Goal: Task Accomplishment & Management: Complete application form

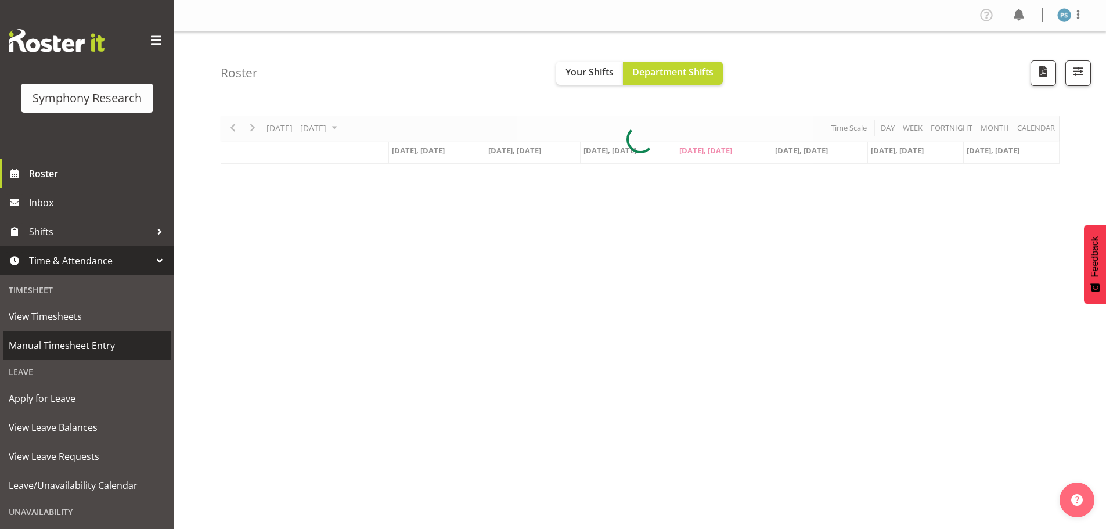
click at [89, 349] on span "Manual Timesheet Entry" at bounding box center [87, 345] width 157 height 17
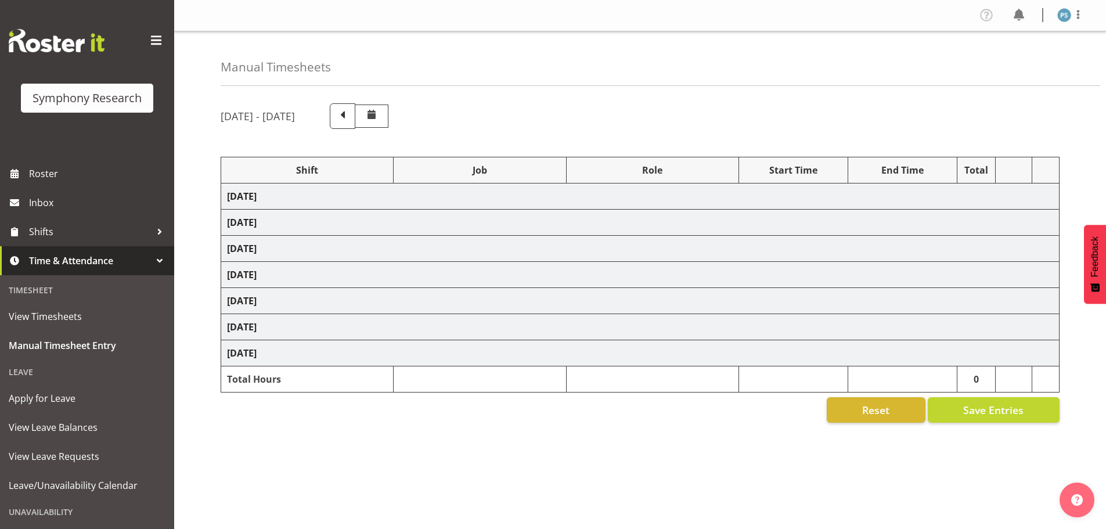
select select "22679"
select select "10499"
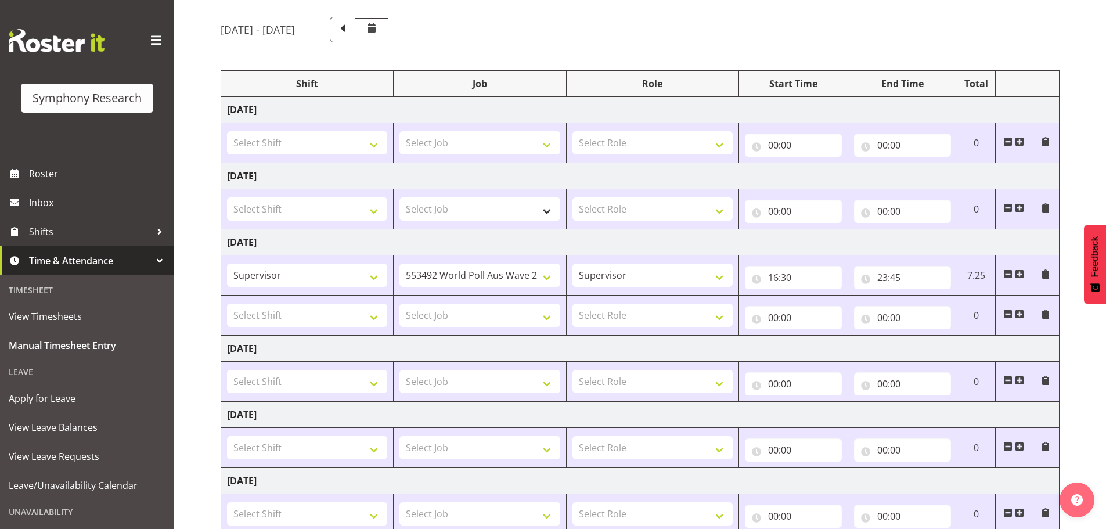
scroll to position [116, 0]
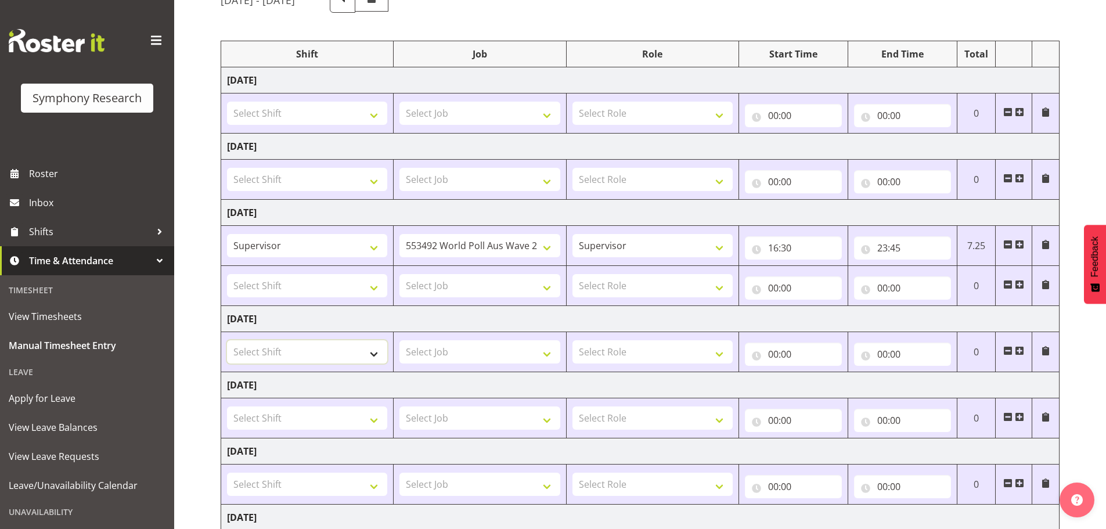
click at [375, 356] on select "Select Shift !!Project Briefing (Job to be assigned) !!Weekend Residential (Ros…" at bounding box center [307, 351] width 160 height 23
select select "4583"
click at [227, 340] on select "Select Shift !!Project Briefing (Job to be assigned) !!Weekend Residential (Ros…" at bounding box center [307, 351] width 160 height 23
click at [551, 356] on select "Select Job 550060 IF Admin 553492 World Poll Aus Wave 2 Main 2025 553500 BFM Ju…" at bounding box center [479, 351] width 160 height 23
select select "715"
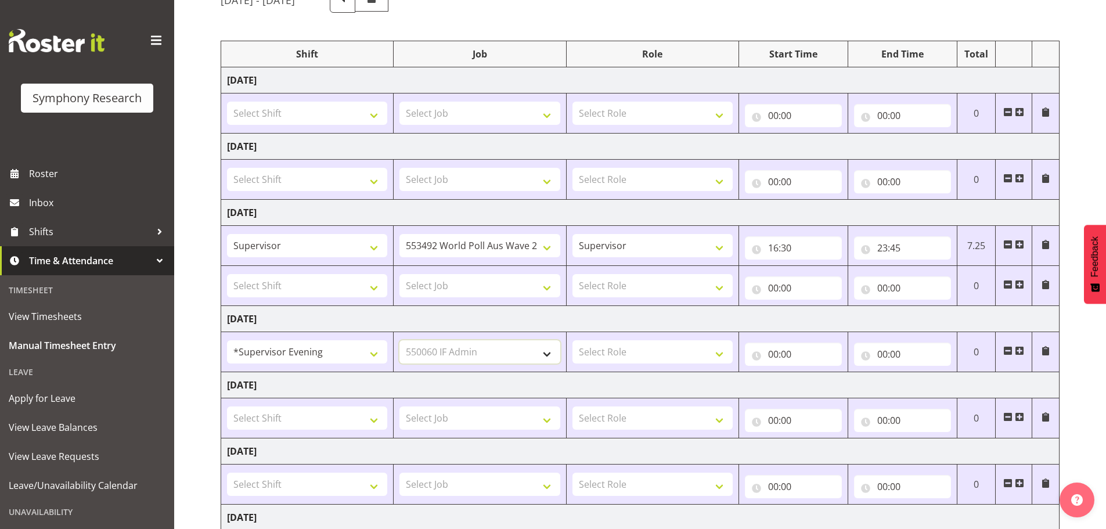
click at [399, 340] on select "Select Job 550060 IF Admin 553492 World Poll Aus Wave 2 Main 2025 553500 BFM Ju…" at bounding box center [479, 351] width 160 height 23
click at [718, 354] on select "Select Role Supervisor Briefing Interviewing" at bounding box center [652, 351] width 160 height 23
select select "45"
click at [572, 340] on select "Select Role Supervisor Briefing Interviewing" at bounding box center [652, 351] width 160 height 23
click at [772, 354] on input "00:00" at bounding box center [793, 353] width 97 height 23
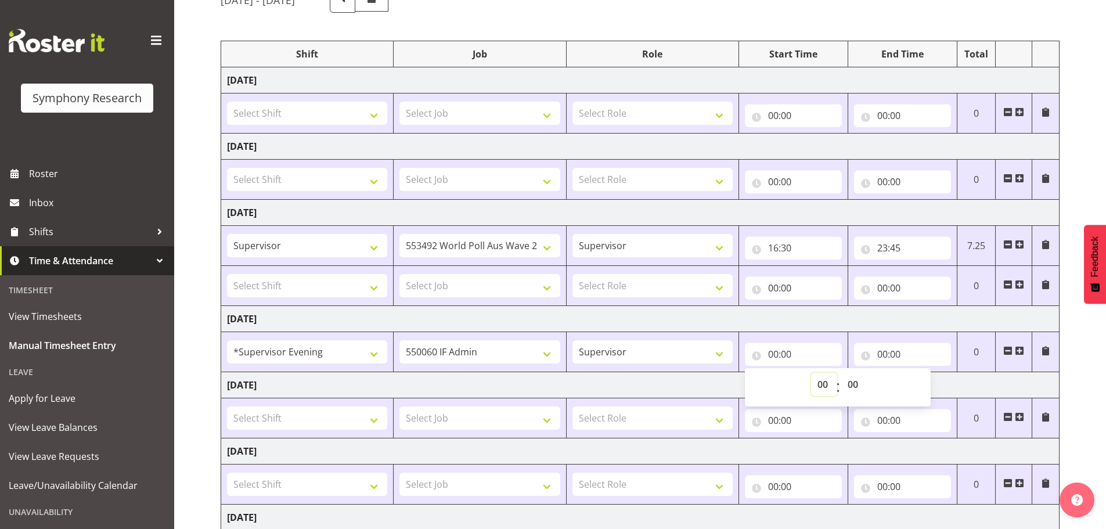
click at [821, 384] on select "00 01 02 03 04 05 06 07 08 09 10 11 12 13 14 15 16 17 18 19 20 21 22 23" at bounding box center [824, 384] width 26 height 23
select select "15"
click at [811, 373] on select "00 01 02 03 04 05 06 07 08 09 10 11 12 13 14 15 16 17 18 19 20 21 22 23" at bounding box center [824, 384] width 26 height 23
type input "15:00"
click at [857, 381] on select "00 01 02 03 04 05 06 07 08 09 10 11 12 13 14 15 16 17 18 19 20 21 22 23 24 25 2…" at bounding box center [854, 384] width 26 height 23
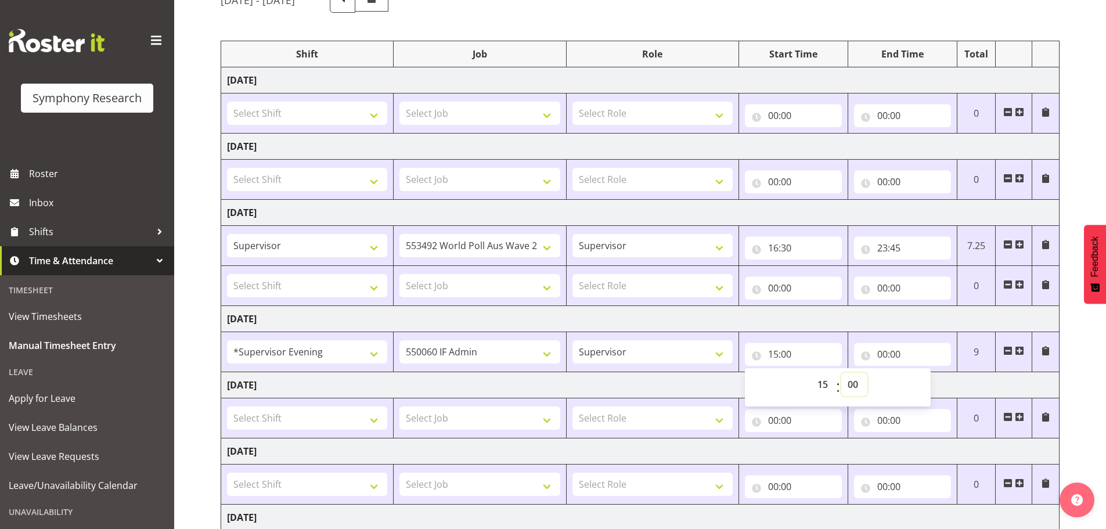
select select "45"
click at [841, 373] on select "00 01 02 03 04 05 06 07 08 09 10 11 12 13 14 15 16 17 18 19 20 21 22 23 24 25 2…" at bounding box center [854, 384] width 26 height 23
type input "15:45"
click at [883, 355] on input "00:00" at bounding box center [902, 353] width 97 height 23
click at [925, 382] on select "00 01 02 03 04 05 06 07 08 09 10 11 12 13 14 15 16 17 18 19 20 21 22 23" at bounding box center [933, 384] width 26 height 23
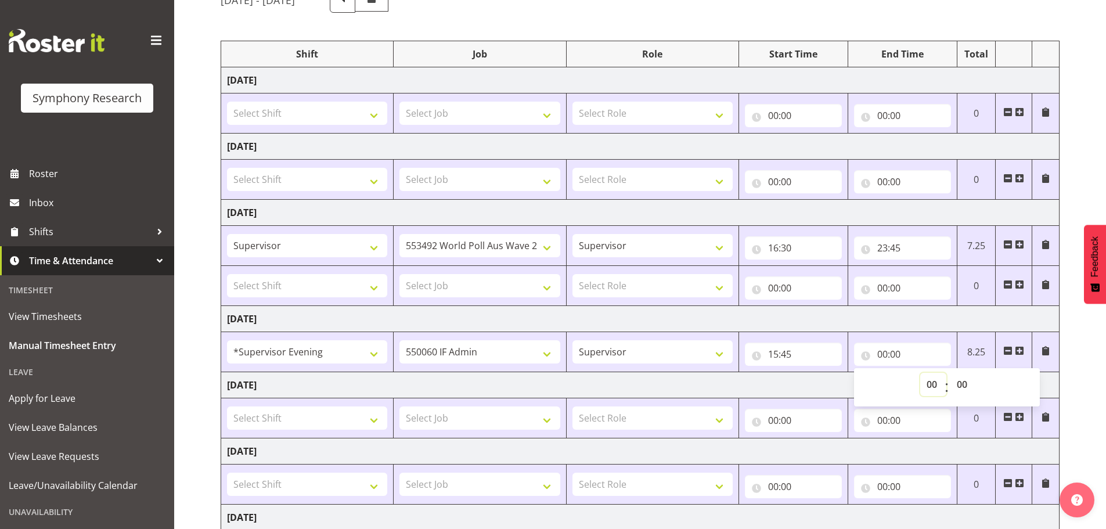
select select "16"
click at [920, 373] on select "00 01 02 03 04 05 06 07 08 09 10 11 12 13 14 15 16 17 18 19 20 21 22 23" at bounding box center [933, 384] width 26 height 23
type input "16:00"
click at [1020, 349] on span at bounding box center [1019, 350] width 9 height 9
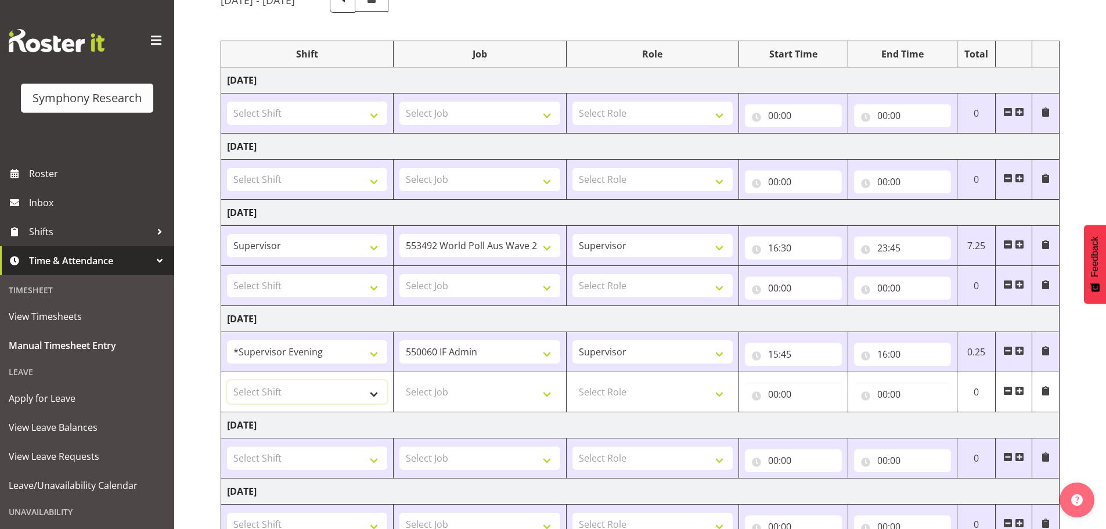
click at [376, 391] on select "Select Shift !!Project Briefing (Job to be assigned) !!Weekend Residential (Ros…" at bounding box center [307, 391] width 160 height 23
select select "2398"
click at [227, 380] on select "Select Shift !!Project Briefing (Job to be assigned) !!Weekend Residential (Ros…" at bounding box center [307, 391] width 160 height 23
click at [546, 395] on select "Select Job 550060 IF Admin 553492 World Poll Aus Wave 2 Main 2025 553500 BFM Ju…" at bounding box center [479, 391] width 160 height 23
select select "10499"
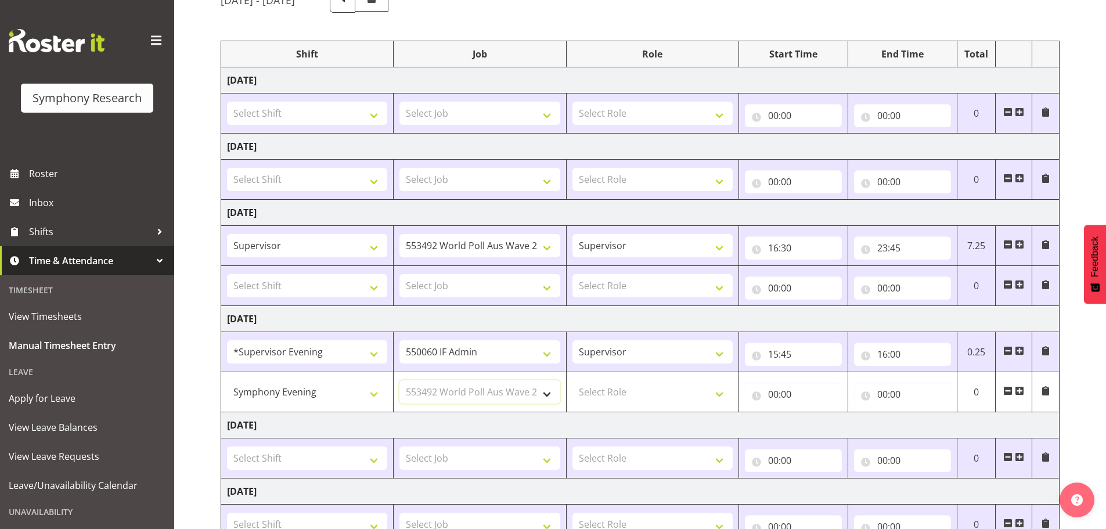
click at [399, 380] on select "Select Job 550060 IF Admin 553492 World Poll Aus Wave 2 Main 2025 553500 BFM Ju…" at bounding box center [479, 391] width 160 height 23
click at [716, 394] on select "Select Role Supervisor Briefing Interviewing" at bounding box center [652, 391] width 160 height 23
select select "45"
click at [572, 380] on select "Select Role Supervisor Briefing Interviewing" at bounding box center [652, 391] width 160 height 23
click at [774, 394] on input "00:00" at bounding box center [793, 394] width 97 height 23
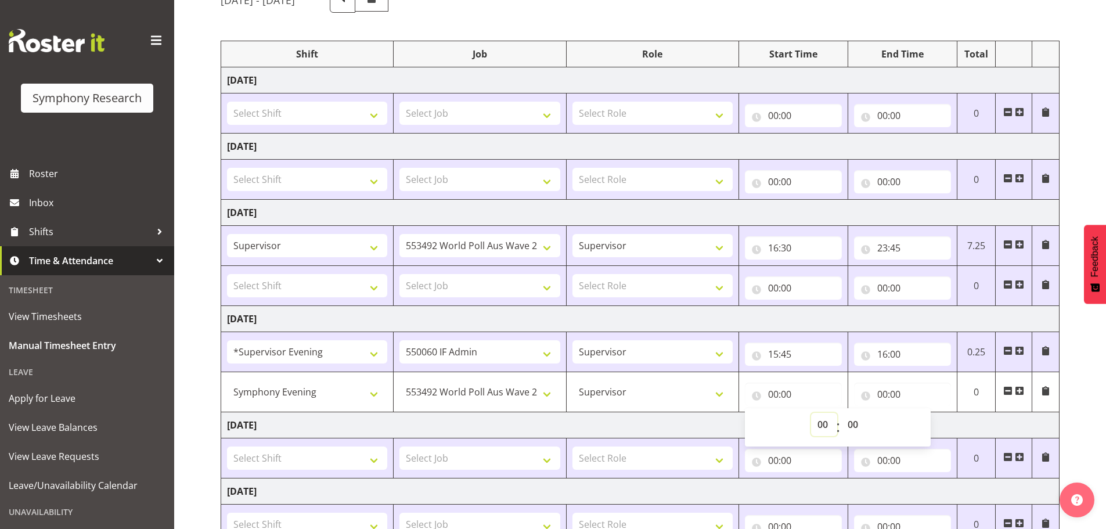
click at [823, 418] on select "00 01 02 03 04 05 06 07 08 09 10 11 12 13 14 15 16 17 18 19 20 21 22 23" at bounding box center [824, 424] width 26 height 23
select select "16"
click at [811, 413] on select "00 01 02 03 04 05 06 07 08 09 10 11 12 13 14 15 16 17 18 19 20 21 22 23" at bounding box center [824, 424] width 26 height 23
type input "16:00"
click at [859, 425] on select "00 01 02 03 04 05 06 07 08 09 10 11 12 13 14 15 16 17 18 19 20 21 22 23 24 25 2…" at bounding box center [854, 424] width 26 height 23
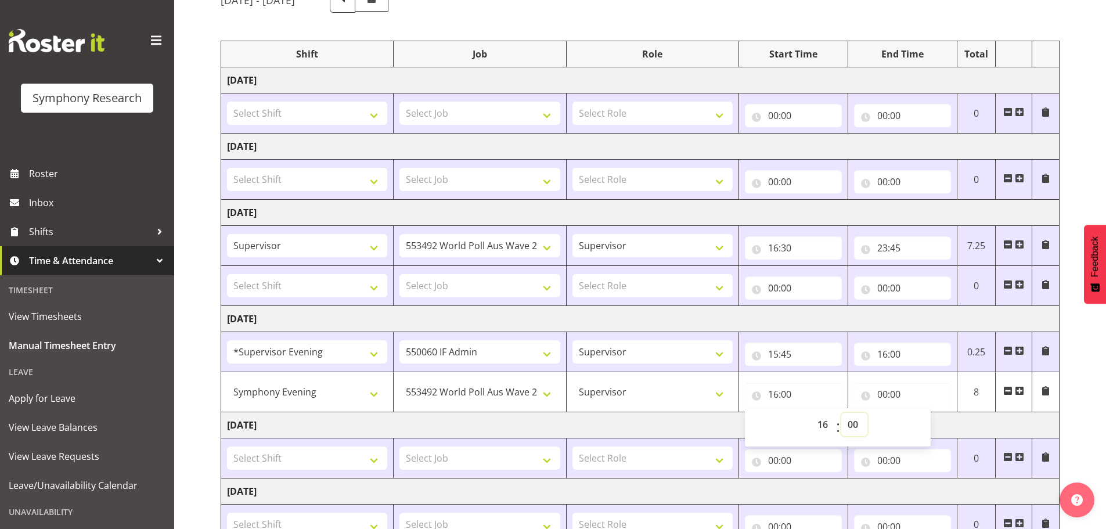
select select "30"
click at [841, 413] on select "00 01 02 03 04 05 06 07 08 09 10 11 12 13 14 15 16 17 18 19 20 21 22 23 24 25 2…" at bounding box center [854, 424] width 26 height 23
type input "16:30"
click at [883, 391] on input "00:00" at bounding box center [902, 394] width 97 height 23
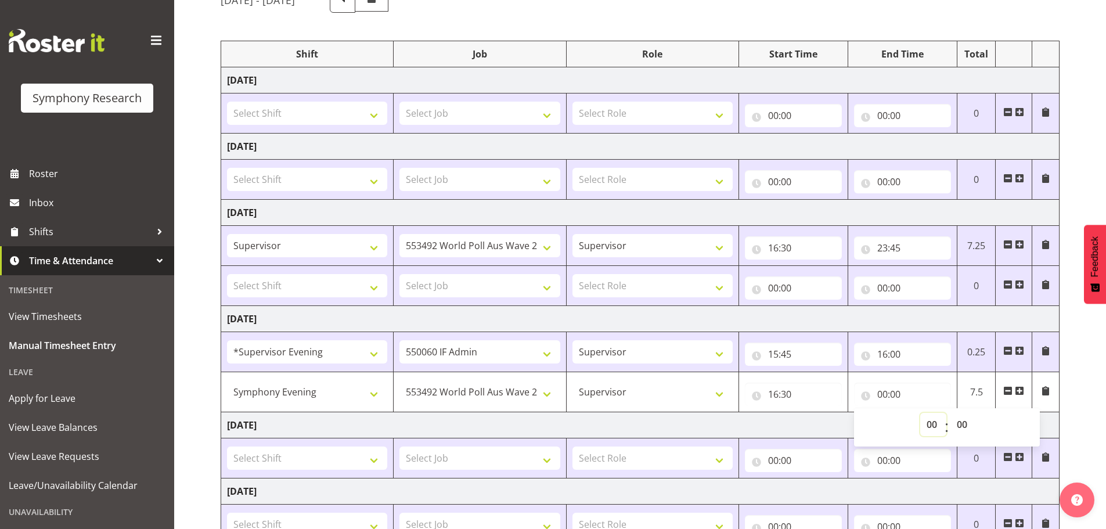
click at [932, 420] on select "00 01 02 03 04 05 06 07 08 09 10 11 12 13 14 15 16 17 18 19 20 21 22 23" at bounding box center [933, 424] width 26 height 23
select select "23"
click at [920, 413] on select "00 01 02 03 04 05 06 07 08 09 10 11 12 13 14 15 16 17 18 19 20 21 22 23" at bounding box center [933, 424] width 26 height 23
type input "23:00"
click at [968, 425] on select "00 01 02 03 04 05 06 07 08 09 10 11 12 13 14 15 16 17 18 19 20 21 22 23 24 25 2…" at bounding box center [963, 424] width 26 height 23
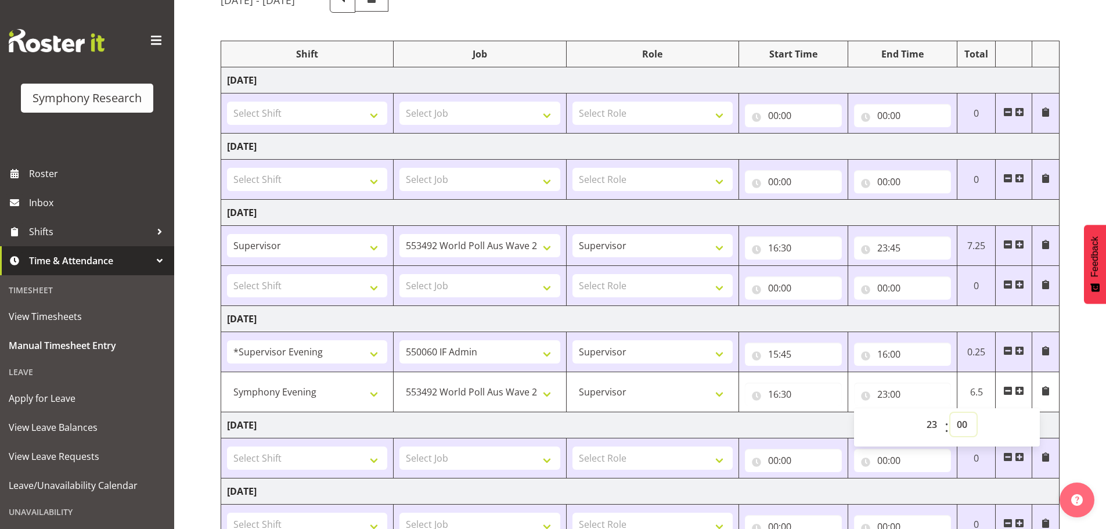
select select "30"
click at [950, 413] on select "00 01 02 03 04 05 06 07 08 09 10 11 12 13 14 15 16 17 18 19 20 21 22 23 24 25 2…" at bounding box center [963, 424] width 26 height 23
type input "23:30"
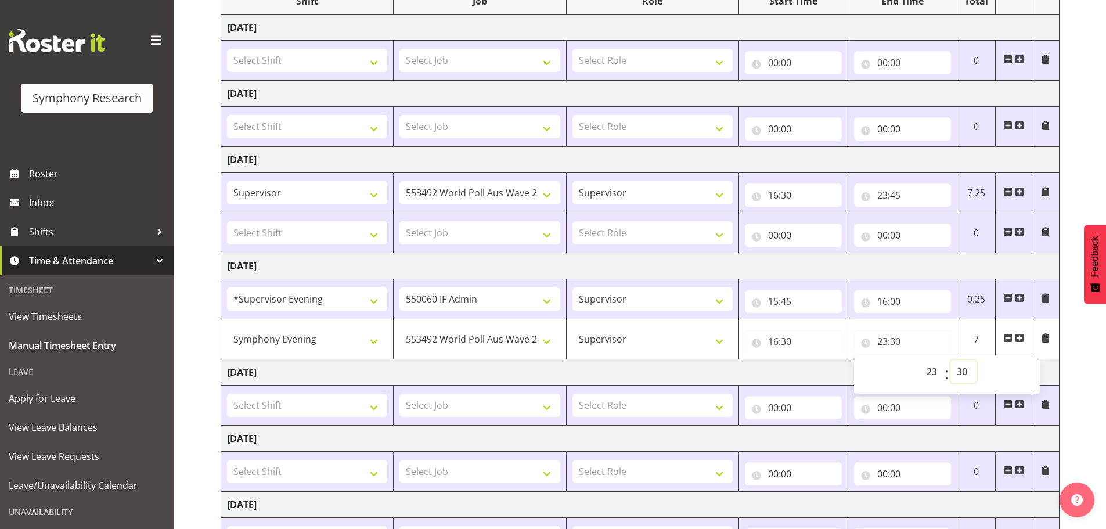
scroll to position [272, 0]
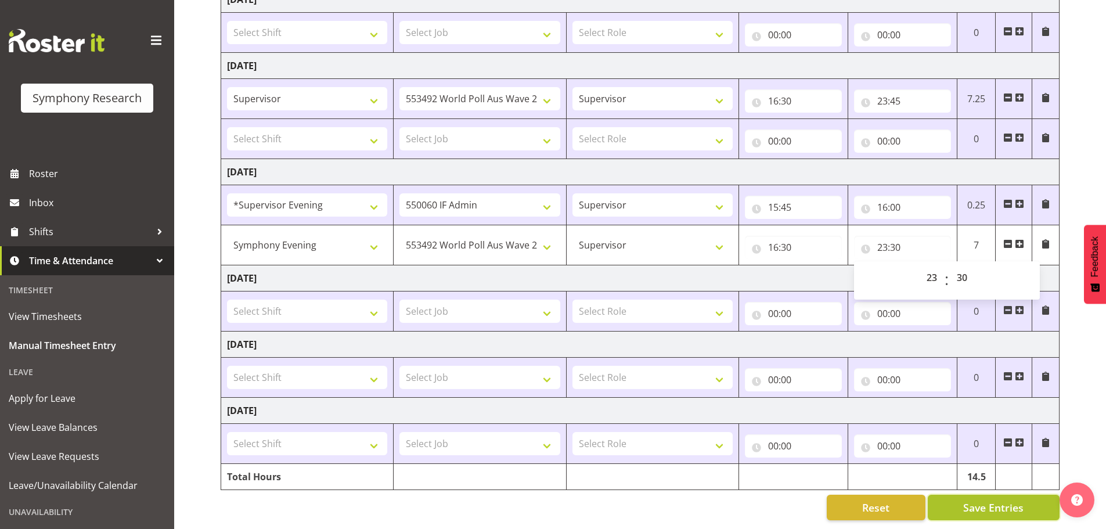
click at [1007, 500] on span "Save Entries" at bounding box center [993, 507] width 60 height 15
select select "2398"
select select "10499"
type input "16:30"
type input "23:30"
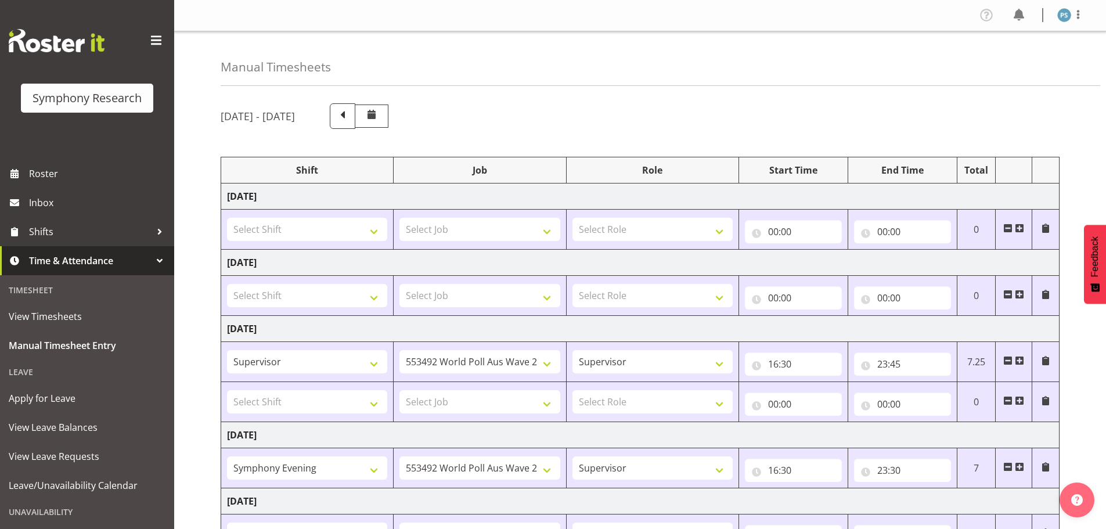
scroll to position [232, 0]
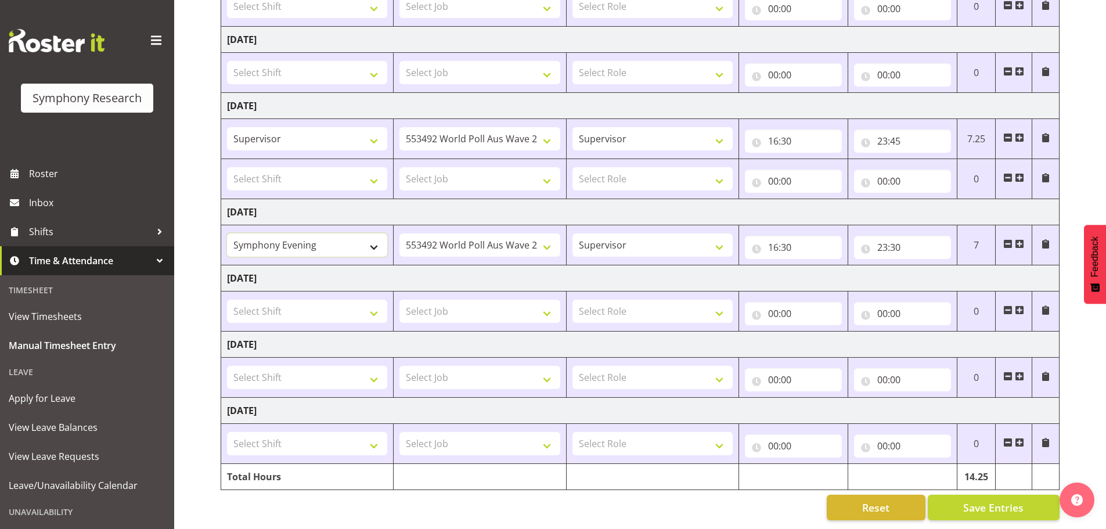
click at [376, 240] on select "!!Project Briefing (Job to be assigned) !!Weekend Residential (Roster IT Shift …" at bounding box center [307, 244] width 160 height 23
click at [425, 265] on td "Friday 15th August 2025" at bounding box center [640, 278] width 838 height 26
click at [1019, 239] on span at bounding box center [1019, 243] width 9 height 9
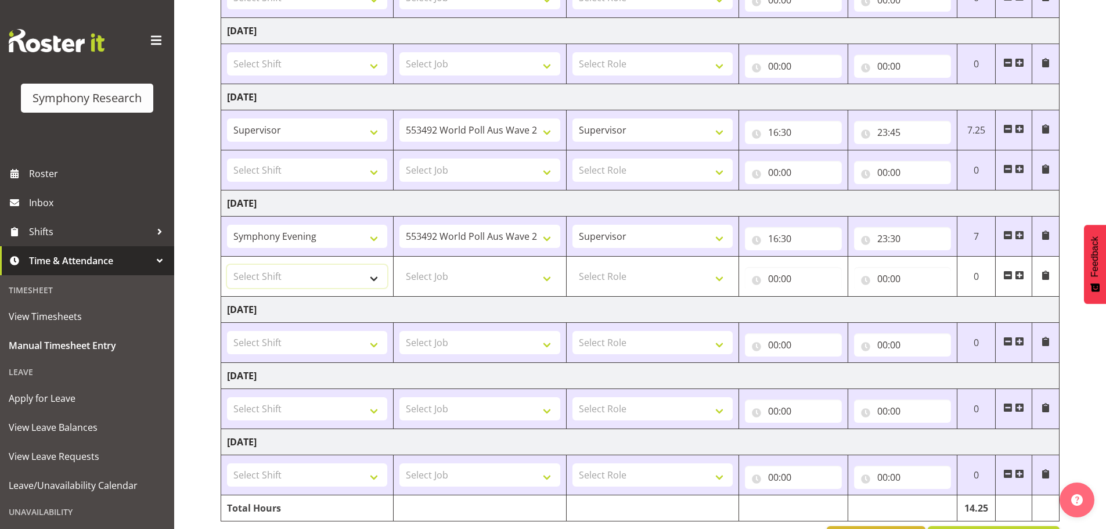
click at [378, 280] on select "Select Shift !!Project Briefing (Job to be assigned) !!Weekend Residential (Ros…" at bounding box center [307, 276] width 160 height 23
select select "2398"
click at [227, 265] on select "Select Shift !!Project Briefing (Job to be assigned) !!Weekend Residential (Ros…" at bounding box center [307, 276] width 160 height 23
click at [545, 276] on select "Select Job 550060 IF Admin 553492 World Poll Aus Wave 2 Main 2025 553500 BFM Ju…" at bounding box center [479, 276] width 160 height 23
select select "715"
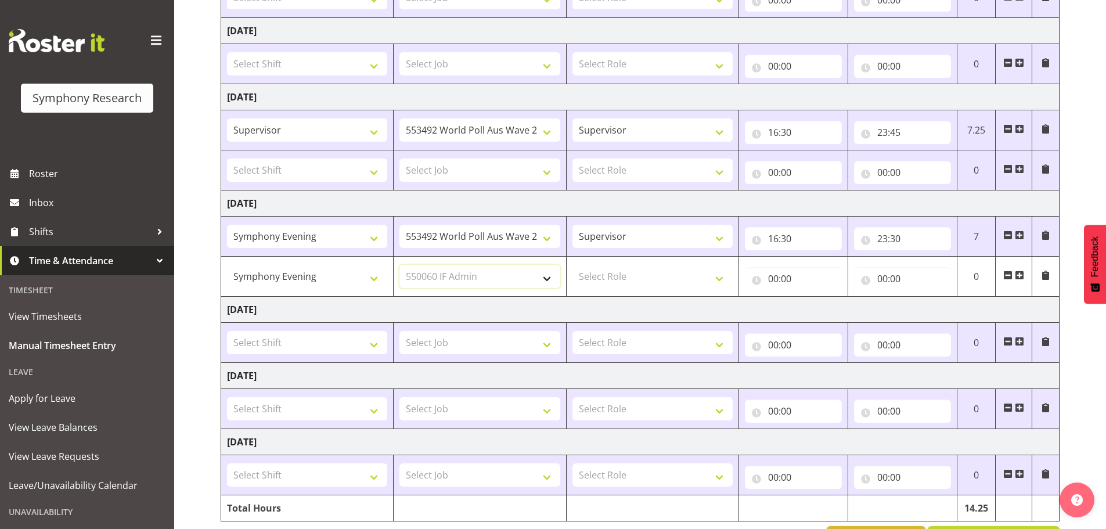
click at [399, 265] on select "Select Job 550060 IF Admin 553492 World Poll Aus Wave 2 Main 2025 553500 BFM Ju…" at bounding box center [479, 276] width 160 height 23
click at [725, 275] on select "Select Role Supervisor Briefing Interviewing" at bounding box center [652, 276] width 160 height 23
select select "45"
click at [572, 265] on select "Select Role Supervisor Briefing Interviewing" at bounding box center [652, 276] width 160 height 23
click at [771, 273] on input "00:00" at bounding box center [793, 278] width 97 height 23
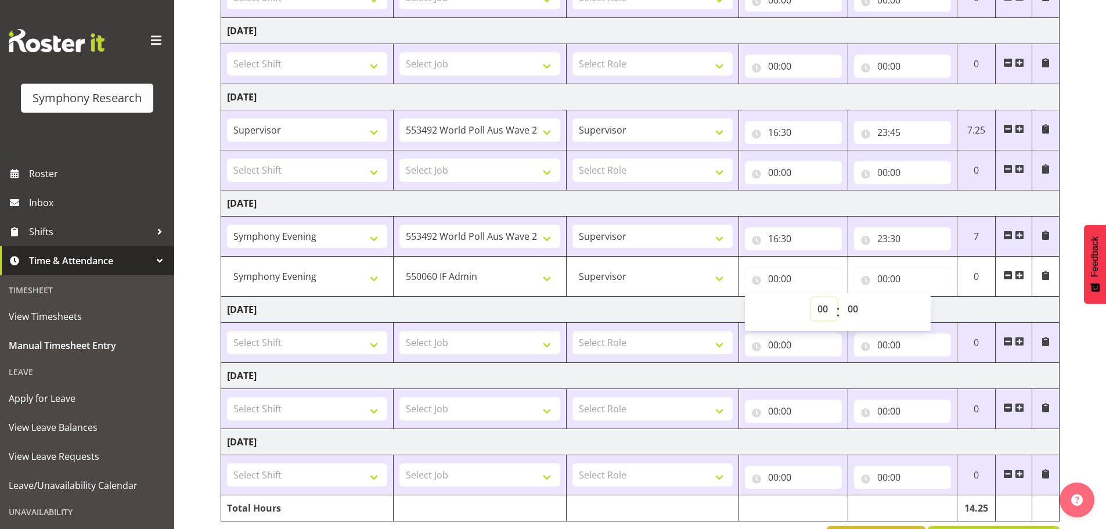
click at [827, 311] on select "00 01 02 03 04 05 06 07 08 09 10 11 12 13 14 15 16 17 18 19 20 21 22 23" at bounding box center [824, 308] width 26 height 23
select select "15"
click at [811, 297] on select "00 01 02 03 04 05 06 07 08 09 10 11 12 13 14 15 16 17 18 19 20 21 22 23" at bounding box center [824, 308] width 26 height 23
type input "15:00"
click at [856, 309] on select "00 01 02 03 04 05 06 07 08 09 10 11 12 13 14 15 16 17 18 19 20 21 22 23 24 25 2…" at bounding box center [854, 308] width 26 height 23
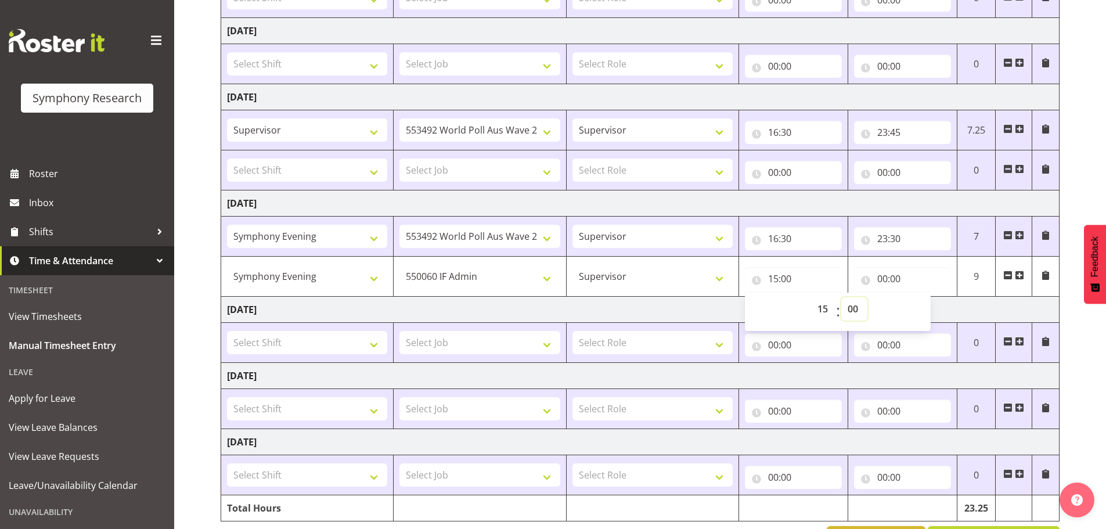
select select "45"
click at [841, 297] on select "00 01 02 03 04 05 06 07 08 09 10 11 12 13 14 15 16 17 18 19 20 21 22 23 24 25 2…" at bounding box center [854, 308] width 26 height 23
type input "15:45"
click at [885, 275] on input "00:00" at bounding box center [902, 278] width 97 height 23
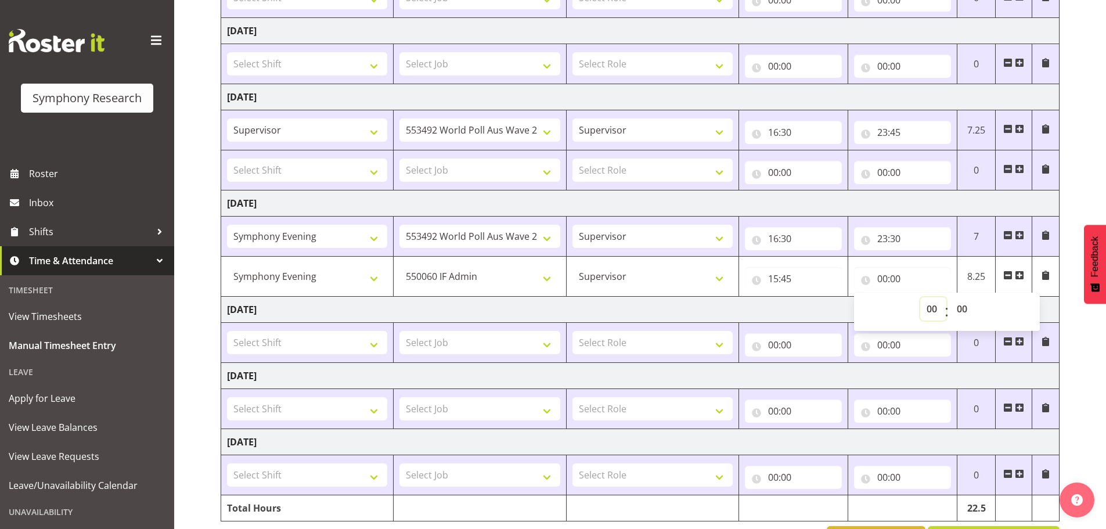
click at [927, 308] on select "00 01 02 03 04 05 06 07 08 09 10 11 12 13 14 15 16 17 18 19 20 21 22 23" at bounding box center [933, 308] width 26 height 23
select select "16"
click at [920, 297] on select "00 01 02 03 04 05 06 07 08 09 10 11 12 13 14 15 16 17 18 19 20 21 22 23" at bounding box center [933, 308] width 26 height 23
type input "16:00"
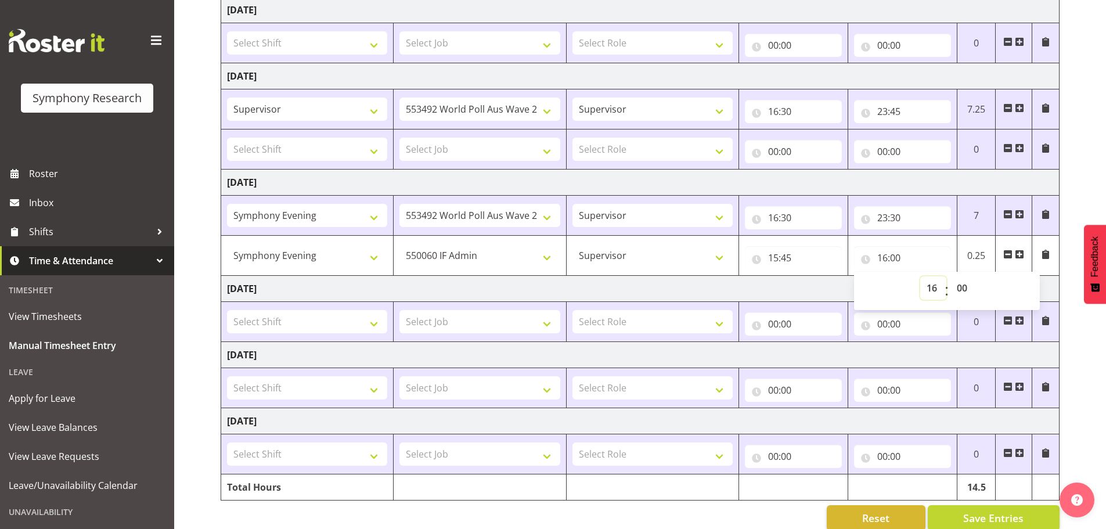
scroll to position [272, 0]
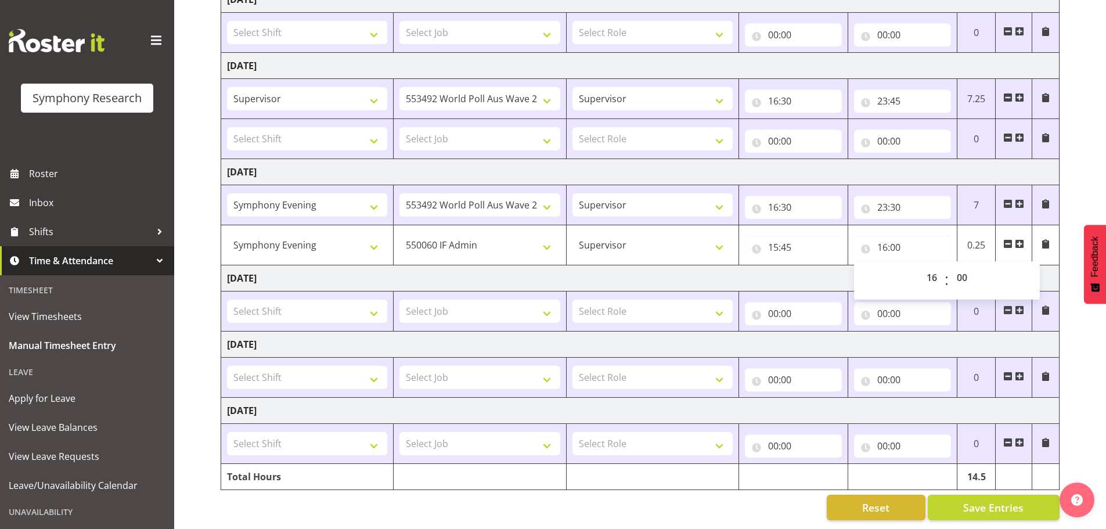
click at [915, 338] on td "Saturday 16th August 2025" at bounding box center [640, 344] width 838 height 26
click at [981, 500] on span "Save Entries" at bounding box center [993, 507] width 60 height 15
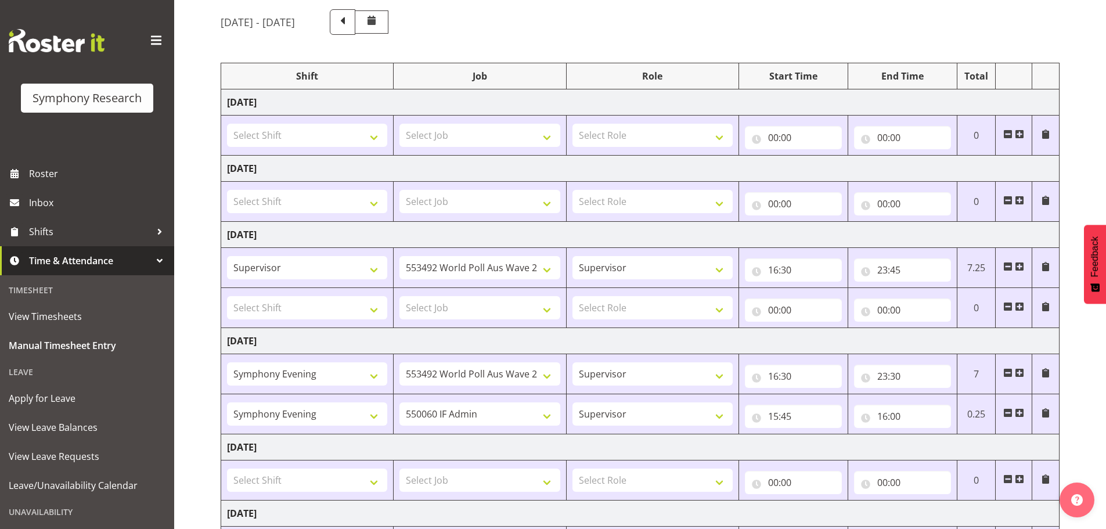
scroll to position [0, 0]
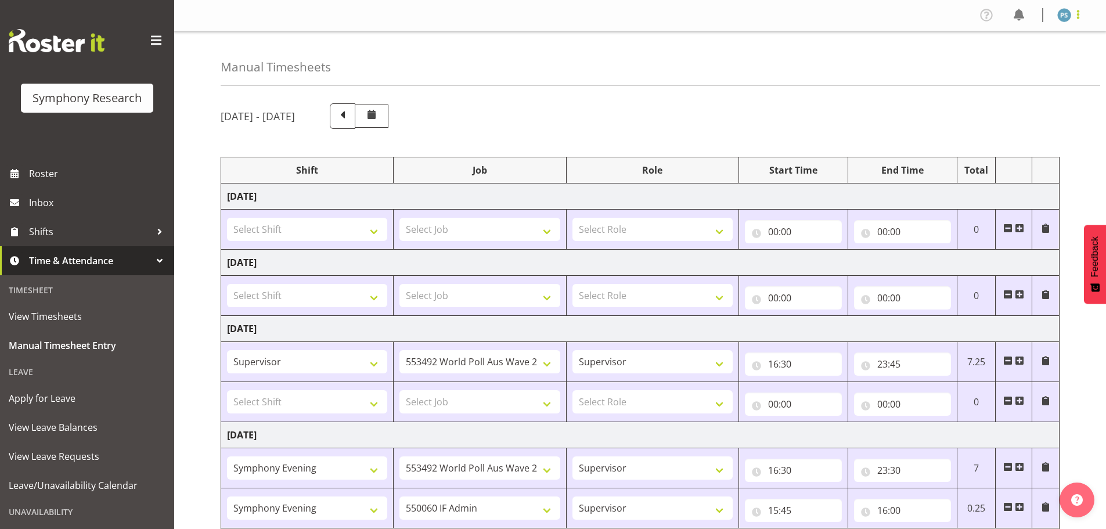
click at [1079, 16] on span at bounding box center [1078, 15] width 14 height 14
click at [1034, 67] on link "Log Out" at bounding box center [1028, 61] width 111 height 21
